Goal: Task Accomplishment & Management: Manage account settings

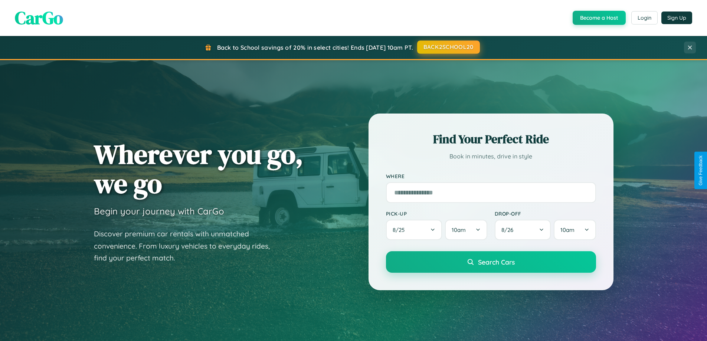
click at [448, 47] on button "BACK2SCHOOL20" at bounding box center [448, 46] width 63 height 13
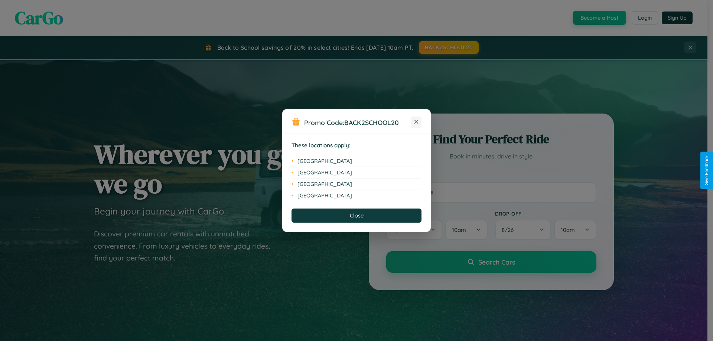
click at [416, 122] on icon at bounding box center [416, 122] width 4 height 4
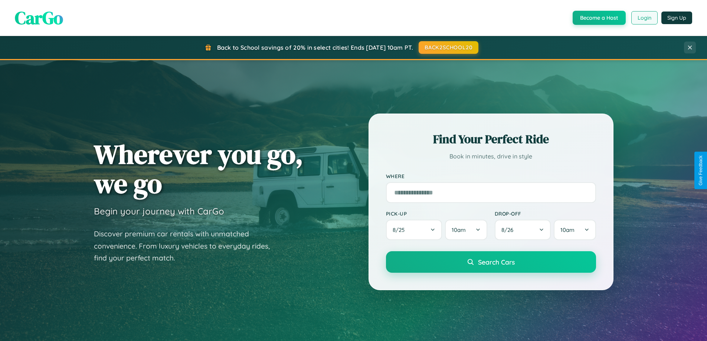
click at [644, 18] on button "Login" at bounding box center [644, 17] width 26 height 13
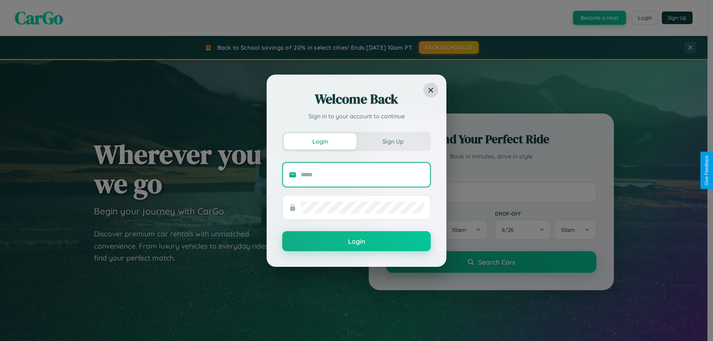
click at [362, 174] on input "text" at bounding box center [362, 175] width 123 height 12
type input "**********"
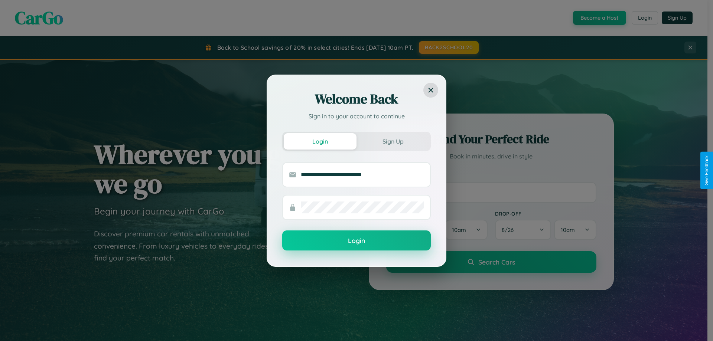
click at [356, 241] on button "Login" at bounding box center [356, 241] width 148 height 20
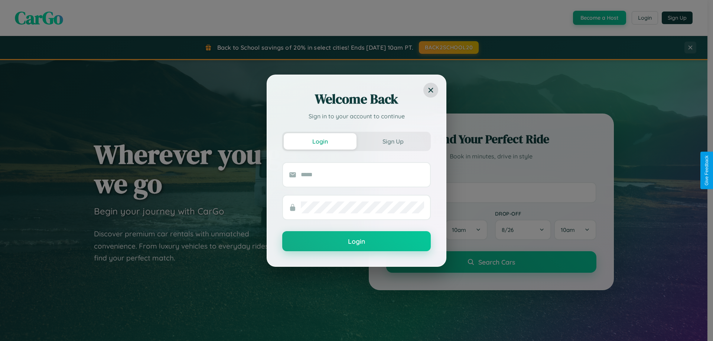
click at [448, 48] on div "Welcome Back Sign in to your account to continue Login Sign Up Login" at bounding box center [356, 170] width 713 height 341
